Goal: Transaction & Acquisition: Purchase product/service

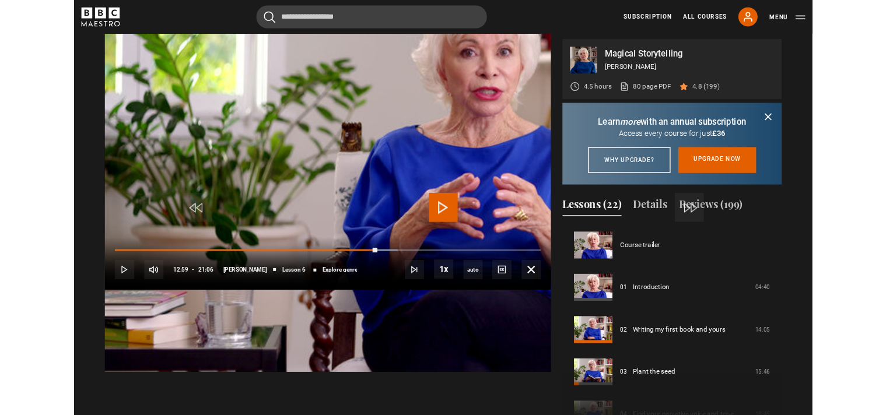
scroll to position [257, 0]
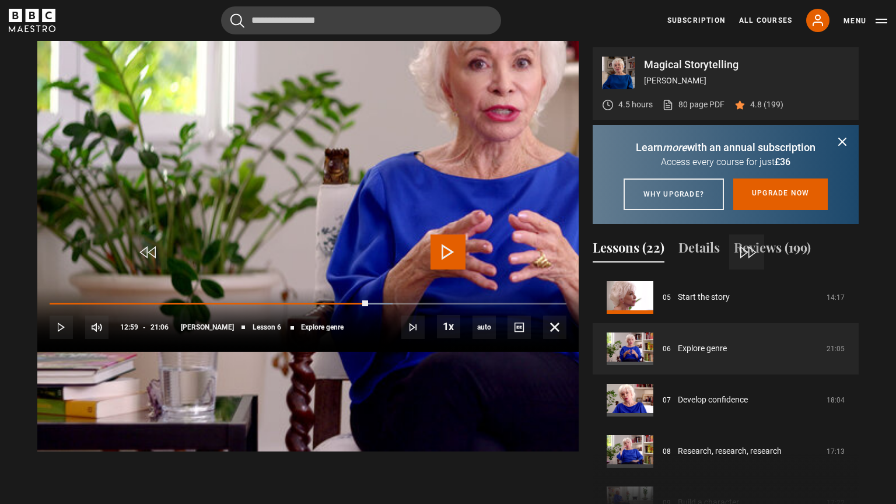
click at [446, 250] on span "Video Player" at bounding box center [448, 252] width 35 height 35
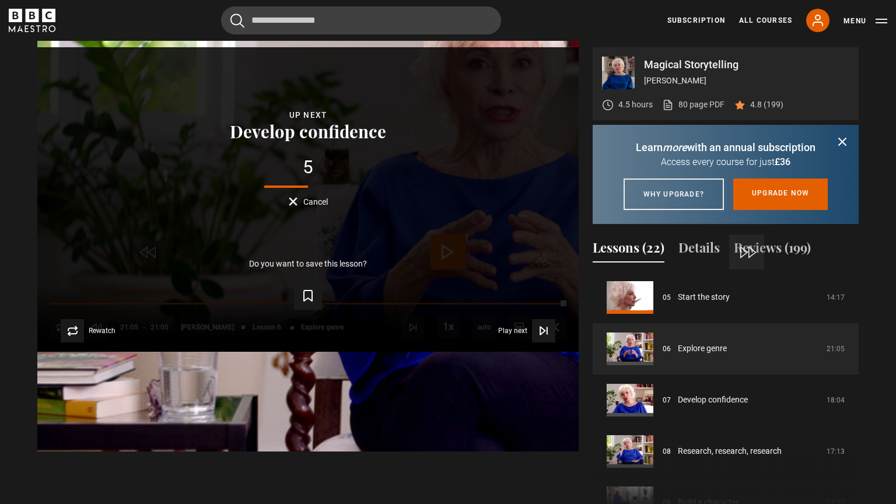
click at [328, 206] on button "Cancel" at bounding box center [308, 201] width 39 height 9
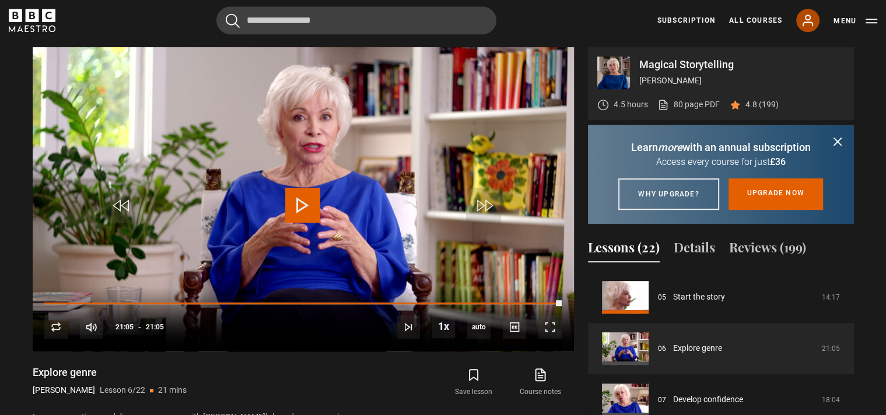
click at [807, 25] on icon at bounding box center [808, 20] width 14 height 14
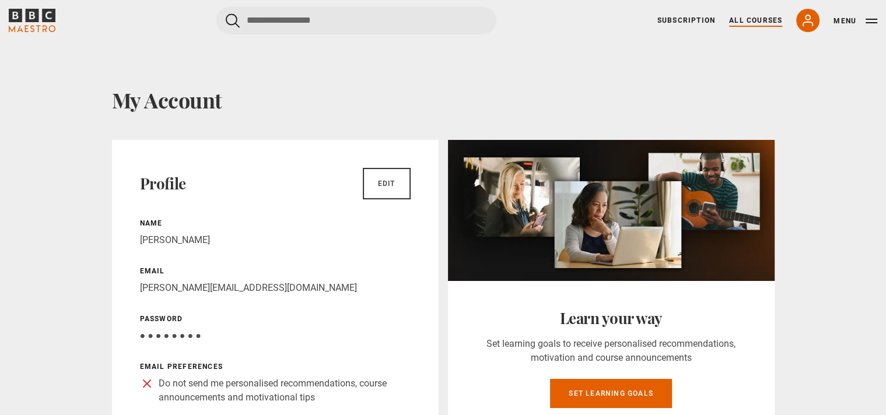
click at [754, 23] on link "All Courses" at bounding box center [755, 20] width 53 height 11
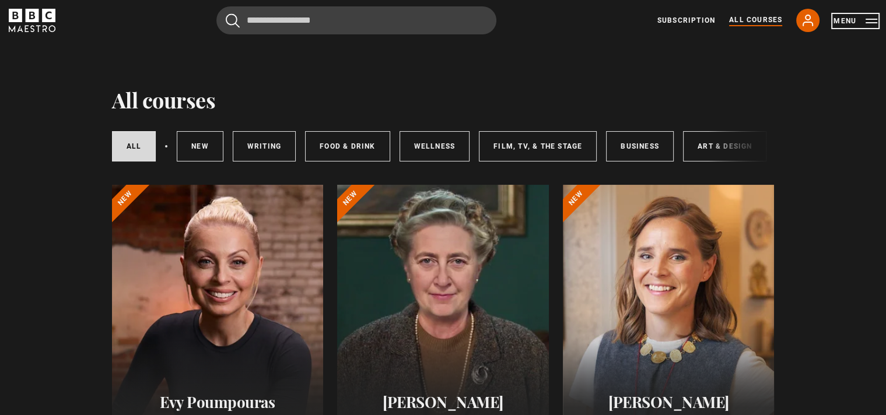
click at [869, 25] on button "Menu" at bounding box center [856, 21] width 44 height 12
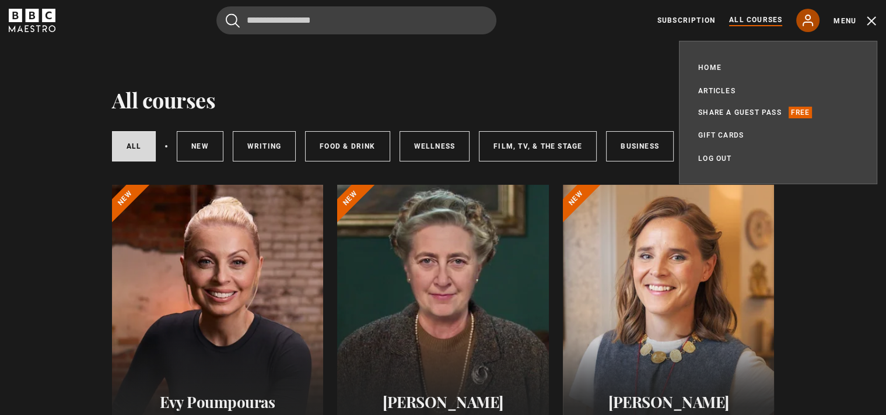
click at [807, 22] on icon at bounding box center [808, 20] width 14 height 14
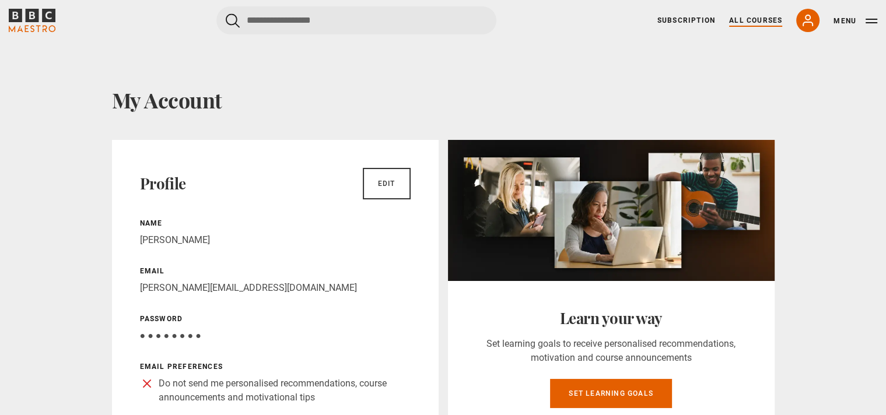
click at [743, 19] on link "All Courses" at bounding box center [755, 20] width 53 height 11
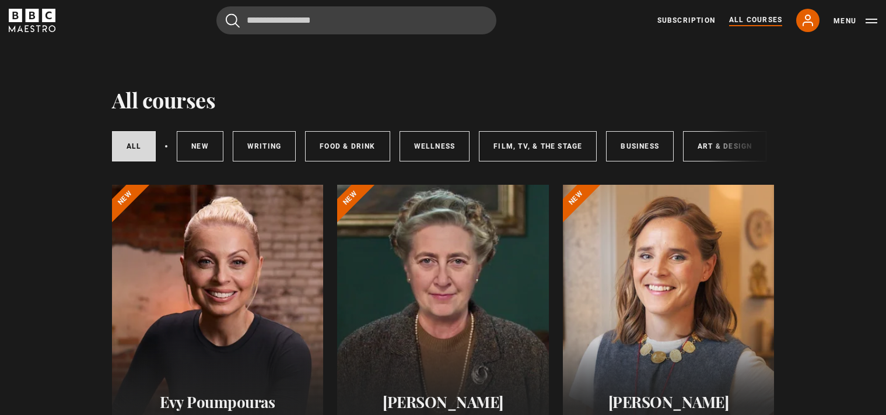
click at [689, 20] on link "Subscription" at bounding box center [686, 20] width 58 height 11
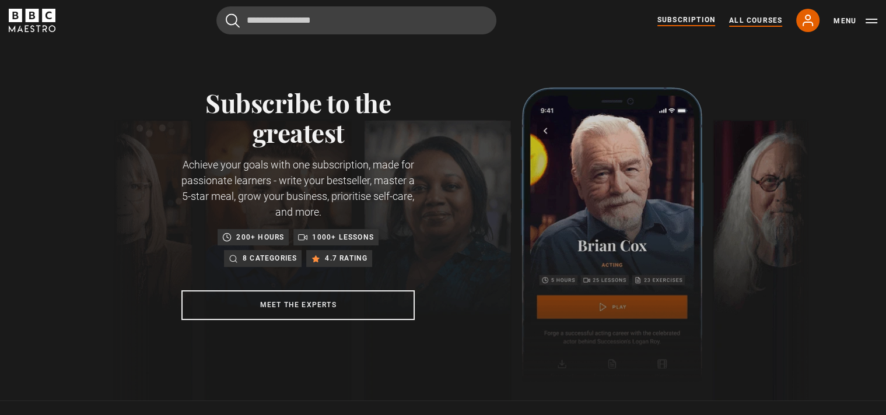
click at [768, 19] on link "All Courses" at bounding box center [755, 20] width 53 height 11
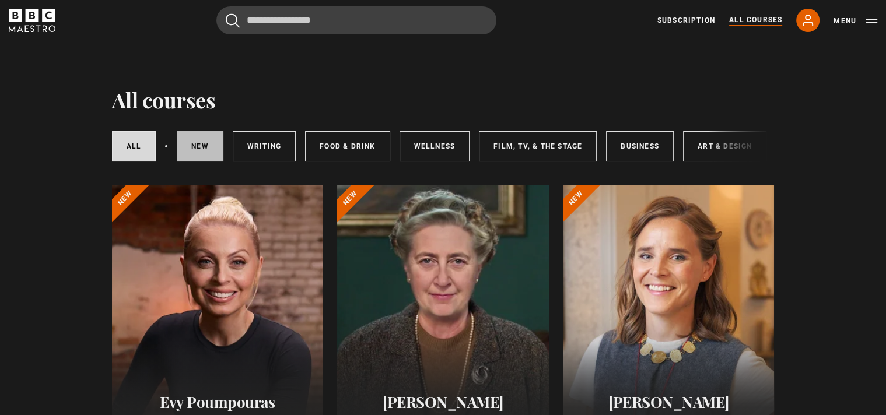
click at [194, 155] on link "New courses" at bounding box center [200, 146] width 47 height 30
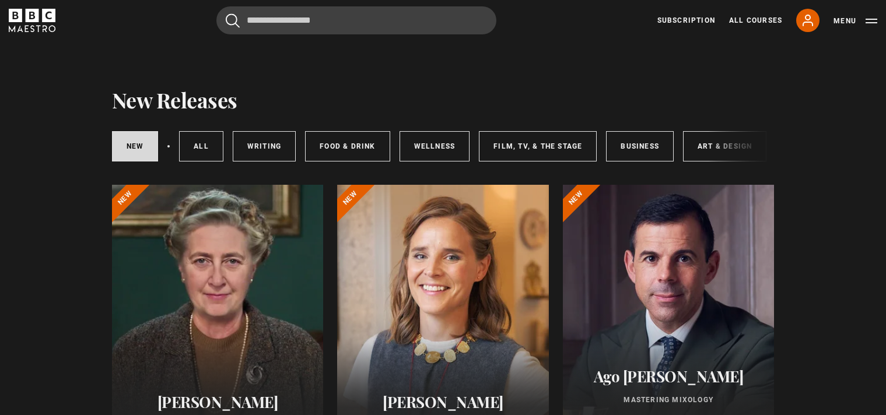
scroll to position [63, 0]
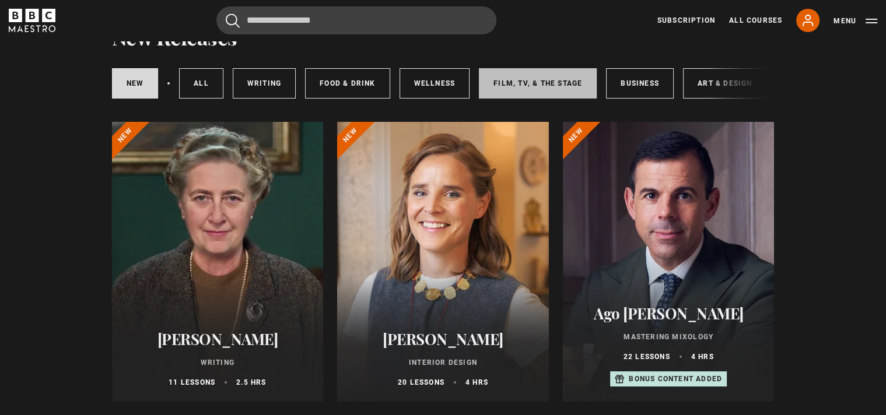
click at [547, 86] on link "Film, TV, & The Stage" at bounding box center [538, 83] width 118 height 30
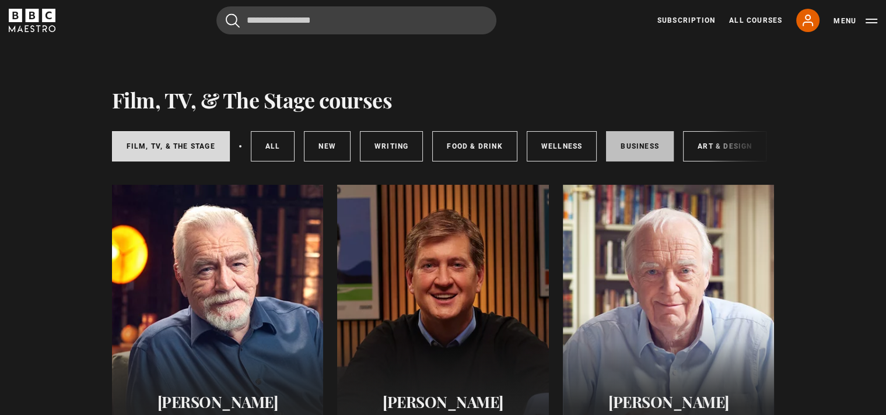
click at [640, 144] on link "Business" at bounding box center [640, 146] width 68 height 30
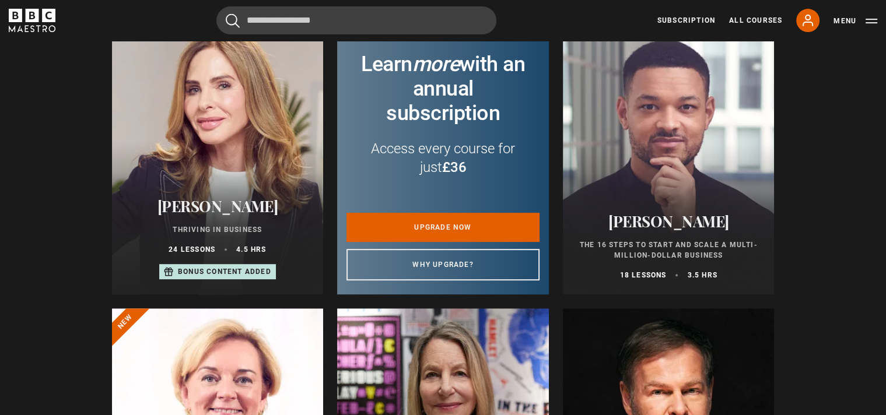
scroll to position [441, 0]
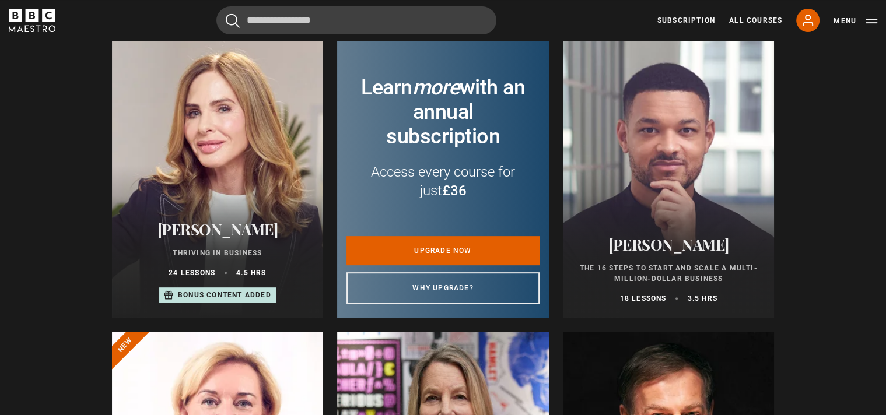
click at [247, 196] on div at bounding box center [218, 178] width 212 height 280
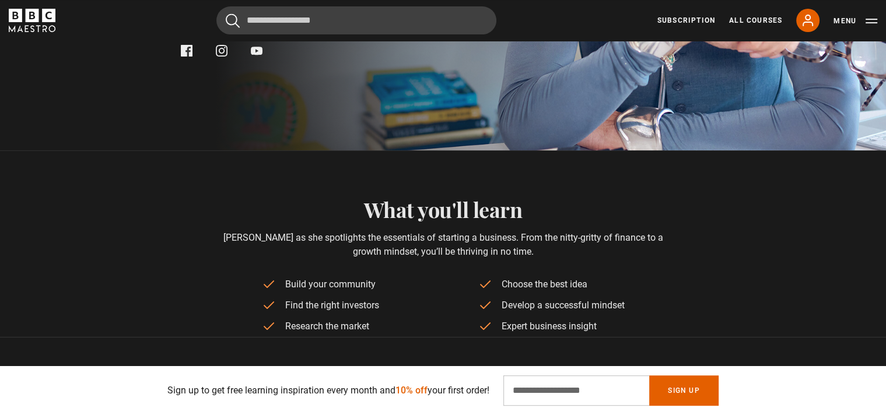
scroll to position [378, 0]
click at [153, 395] on div "Sign up to get free learning inspiration every month and 10% off your first ord…" at bounding box center [443, 391] width 663 height 30
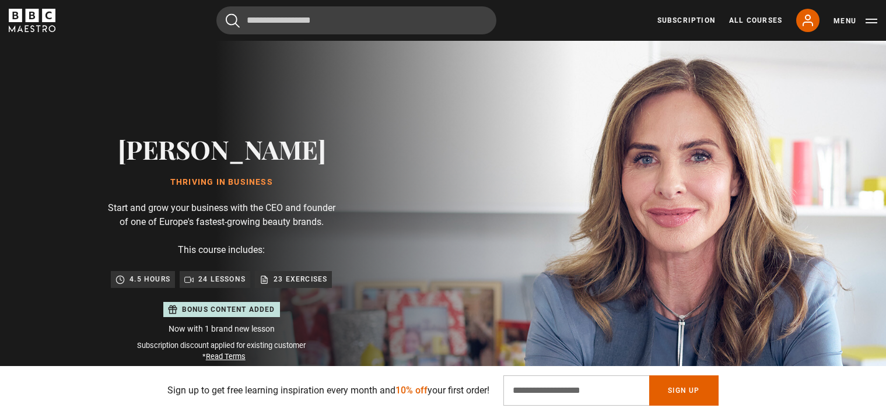
scroll to position [126, 0]
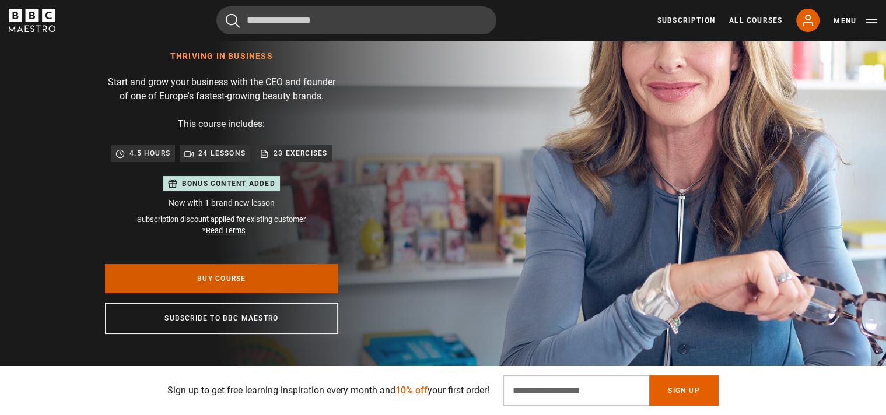
click at [237, 282] on link "Buy Course" at bounding box center [221, 278] width 233 height 29
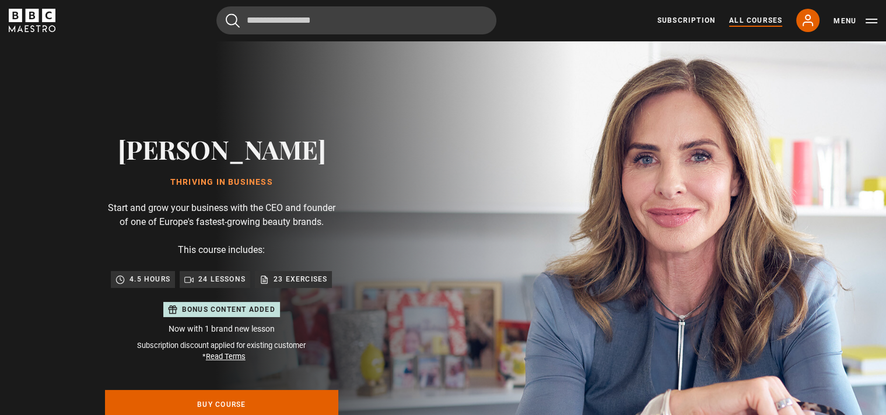
click at [744, 22] on link "All Courses" at bounding box center [755, 20] width 53 height 11
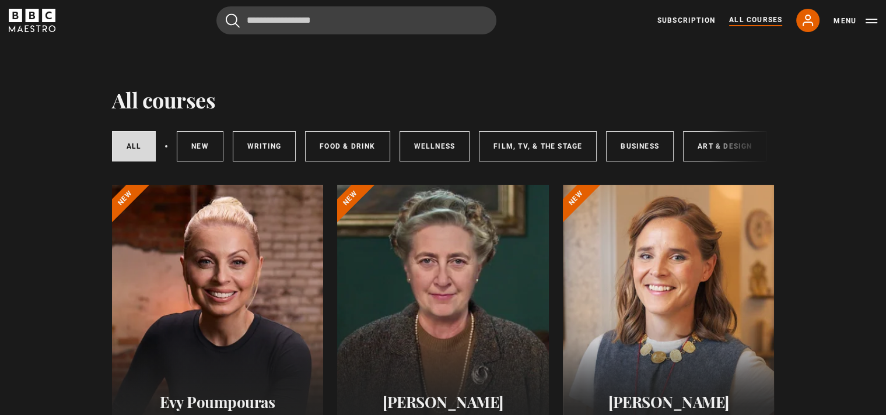
click at [710, 146] on div "All courses New courses Writing Food & Drink Wellness Film, TV, & The Stage Bus…" at bounding box center [443, 147] width 663 height 40
click at [704, 146] on link "Art & Design" at bounding box center [724, 146] width 83 height 30
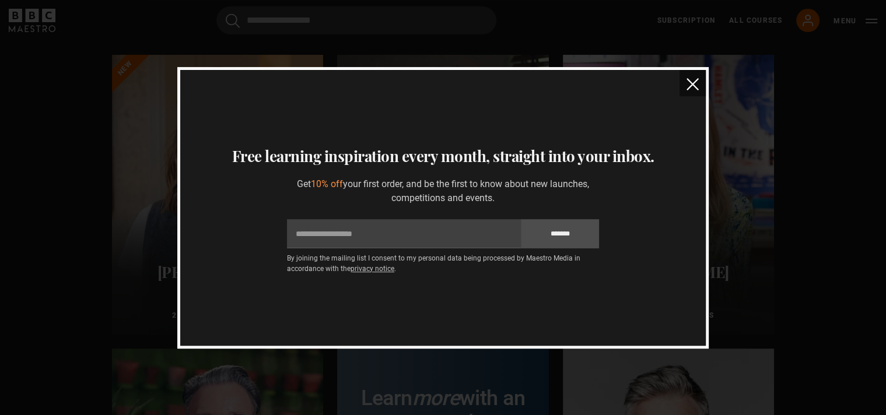
scroll to position [126, 0]
click at [691, 82] on img "close" at bounding box center [693, 84] width 12 height 12
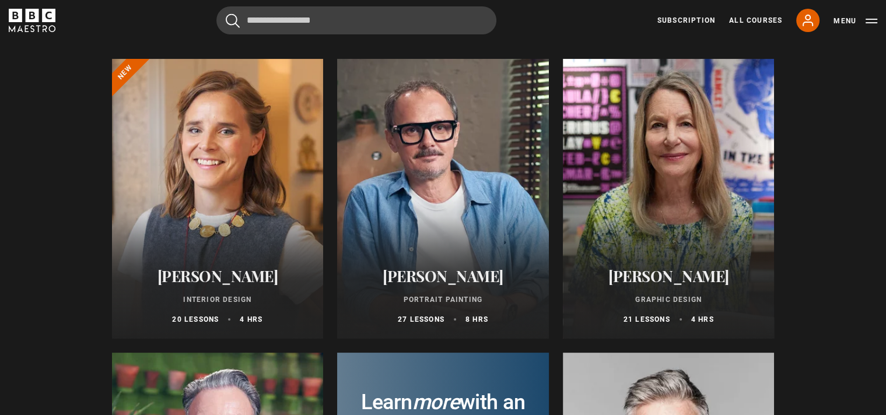
click at [187, 190] on div at bounding box center [218, 199] width 212 height 280
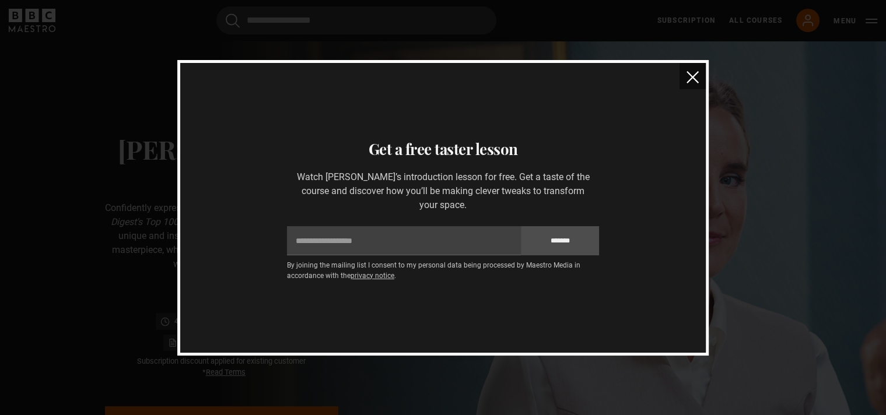
click at [694, 83] on img "close" at bounding box center [693, 77] width 12 height 12
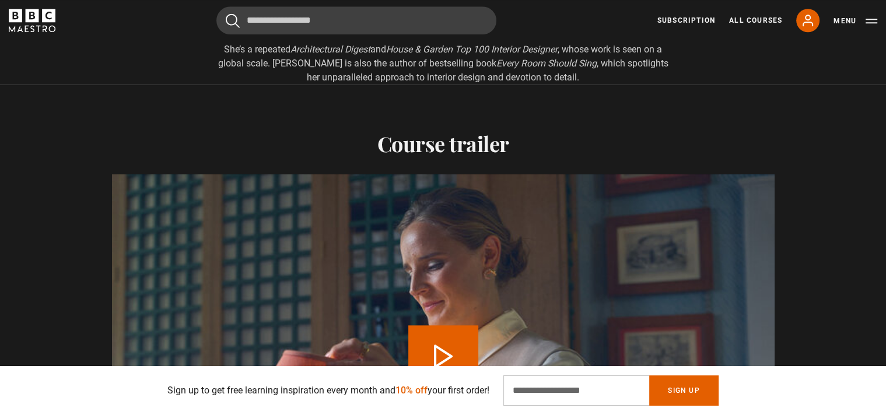
scroll to position [1260, 0]
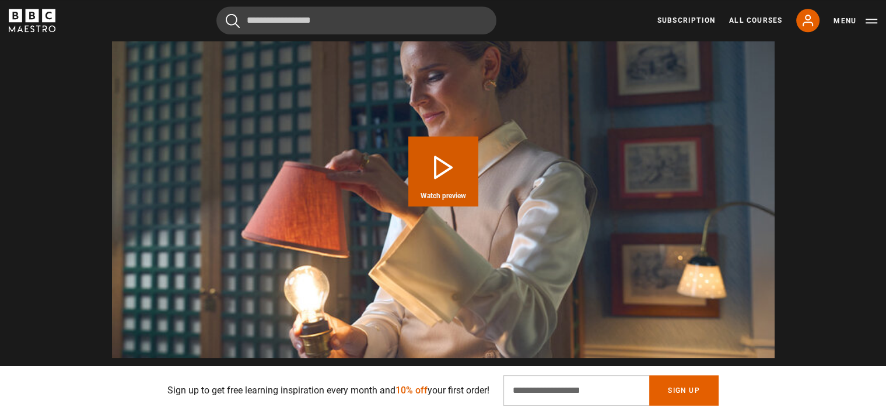
click at [415, 167] on button "Play Course overview for Interior Design with Beata Heuman Watch preview" at bounding box center [443, 172] width 70 height 70
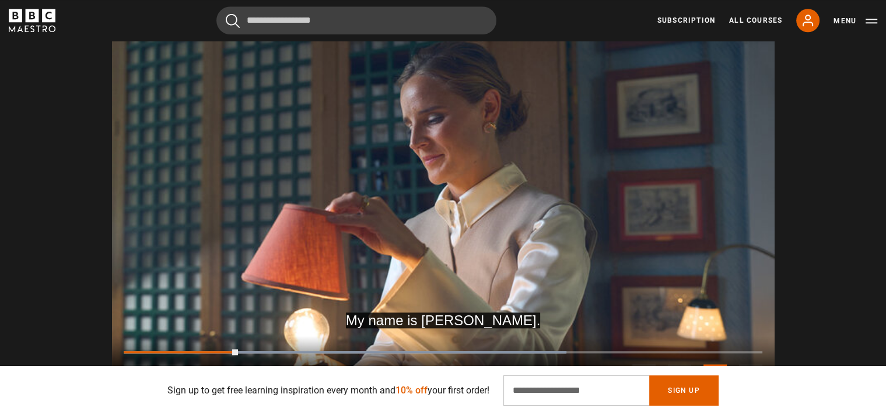
scroll to position [1197, 0]
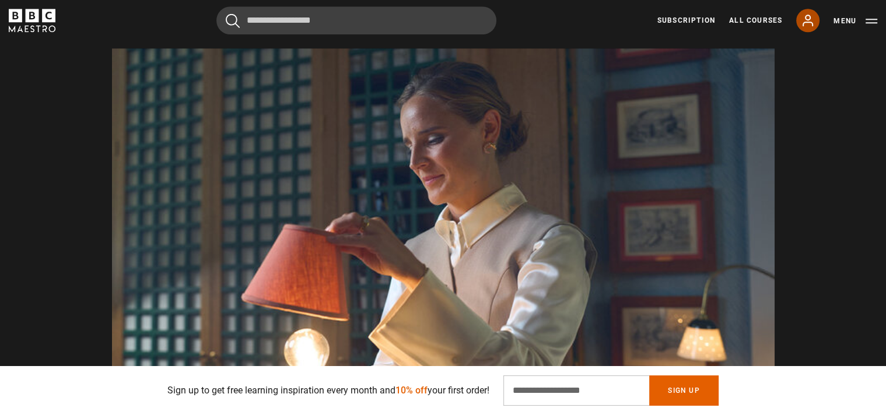
click at [815, 18] on icon at bounding box center [808, 20] width 14 height 14
